Goal: Obtain resource: Download file/media

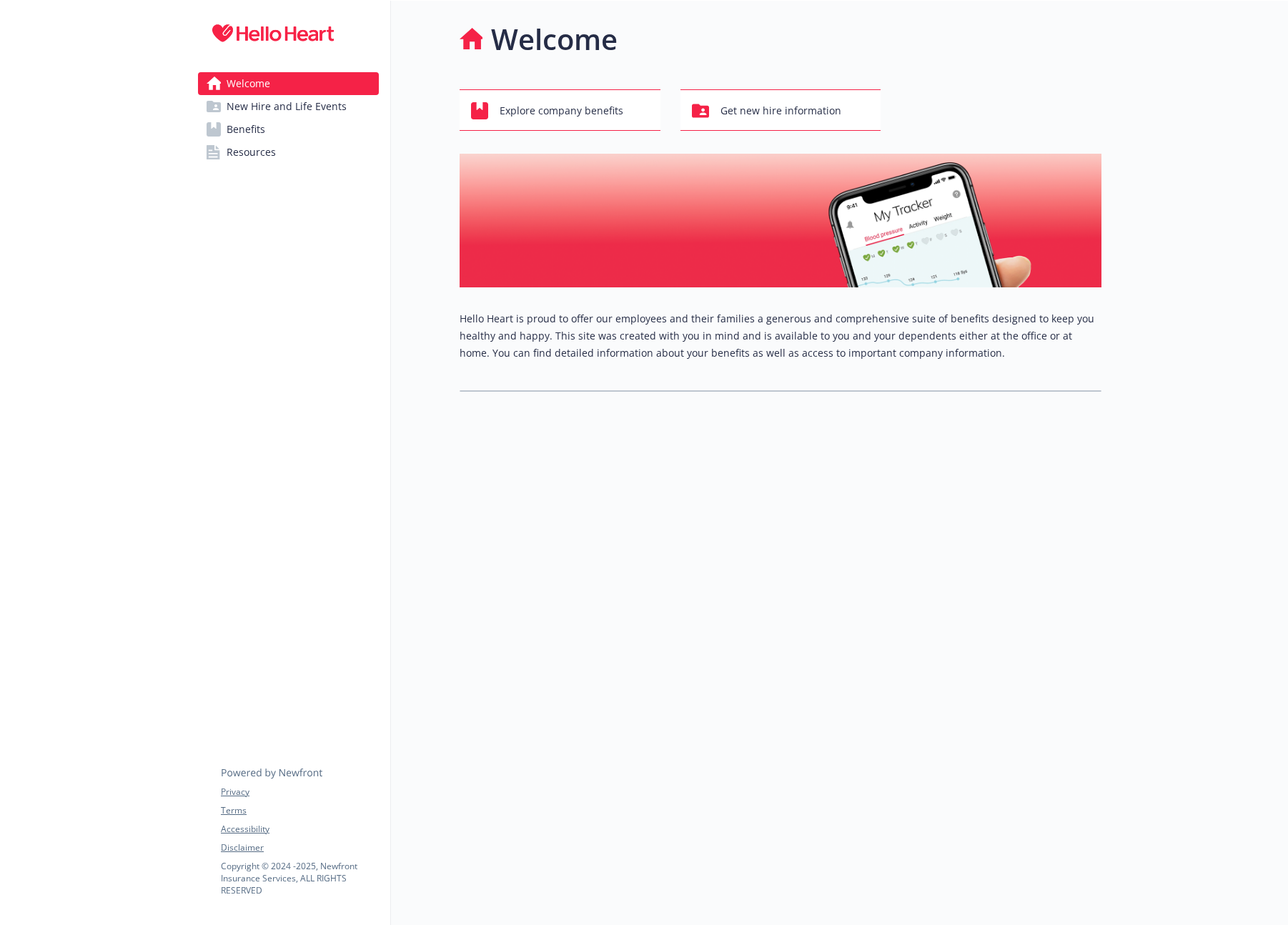
click at [262, 152] on span "Resources" at bounding box center [251, 153] width 50 height 23
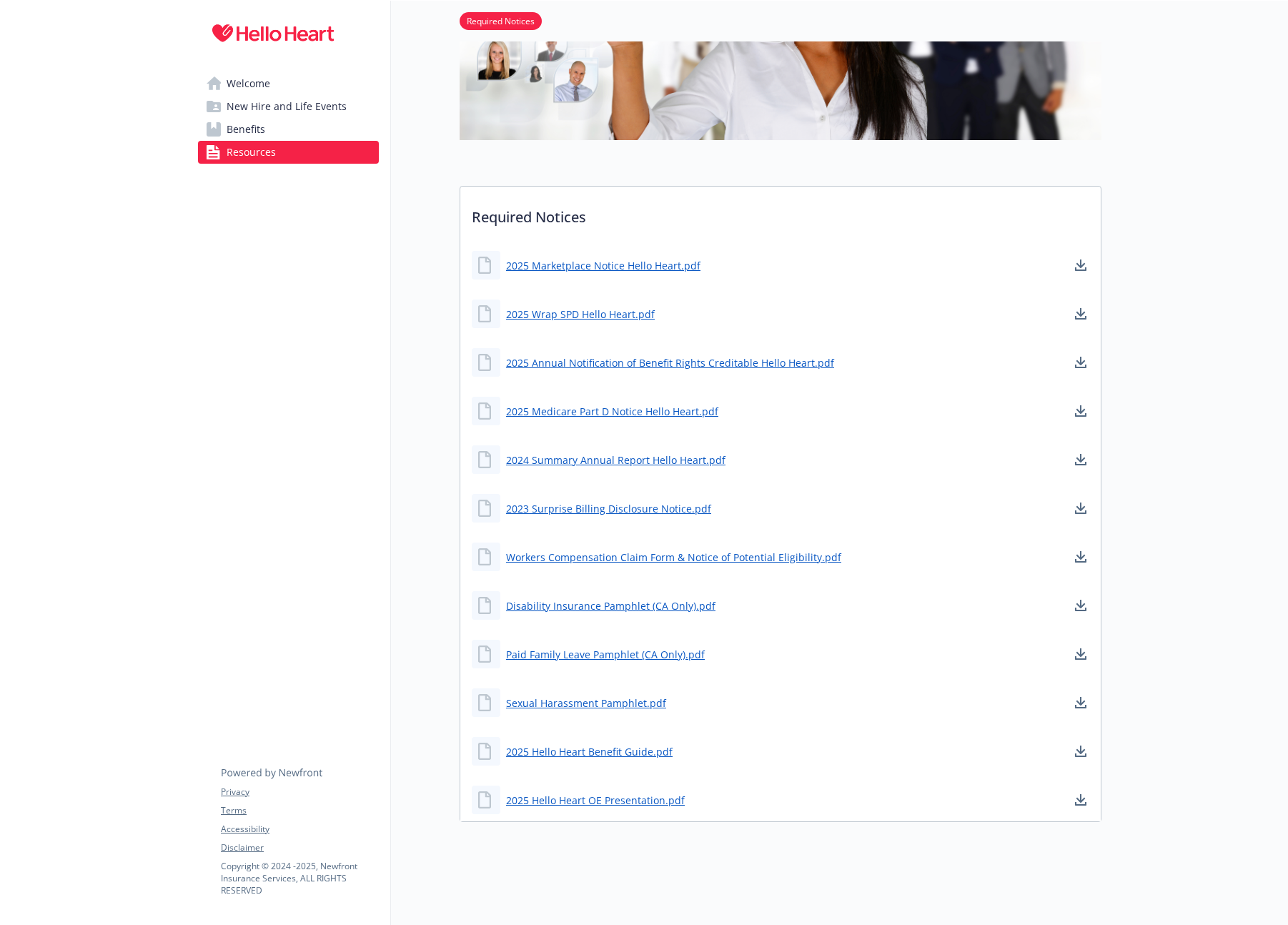
scroll to position [246, 0]
click at [598, 743] on link "2025 Hello Heart Benefit Guide.pdf" at bounding box center [590, 752] width 169 height 17
